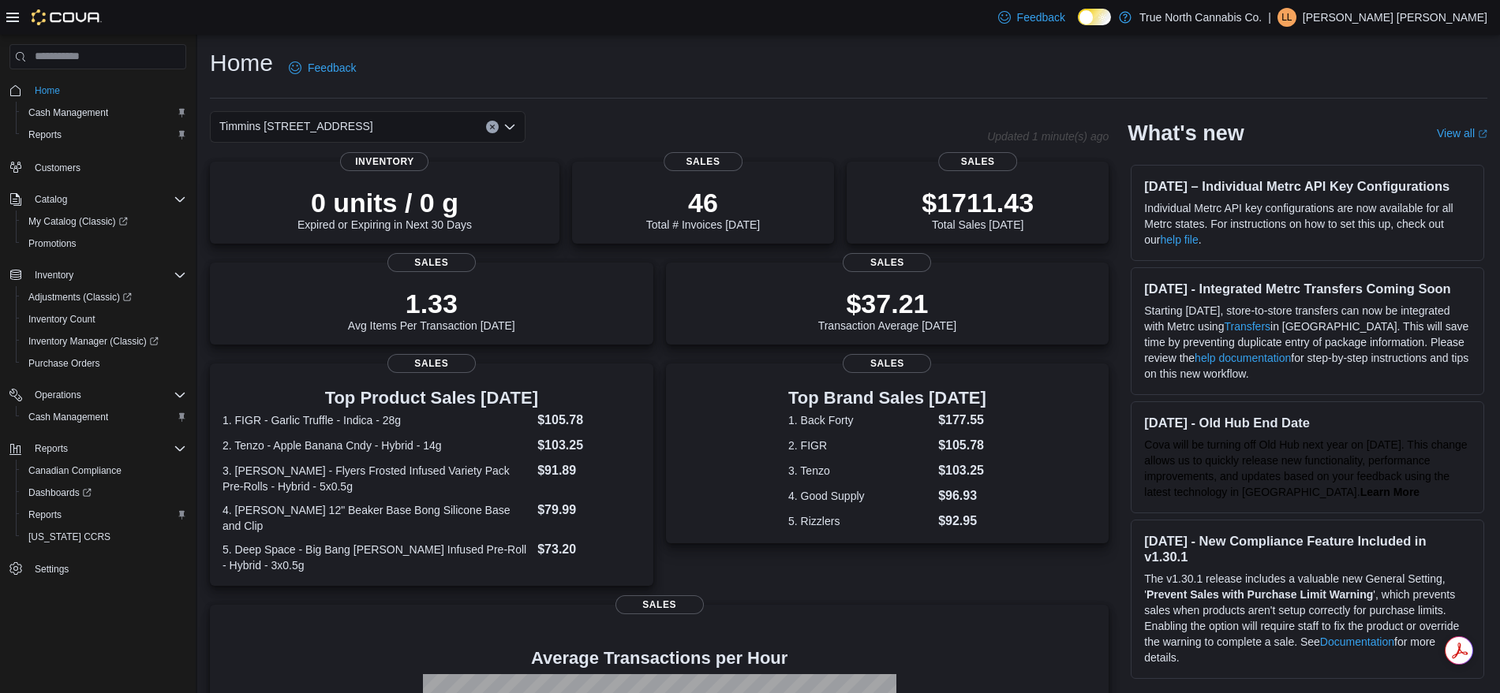
click at [675, 54] on div "Home Feedback" at bounding box center [848, 67] width 1277 height 41
